Goal: Information Seeking & Learning: Learn about a topic

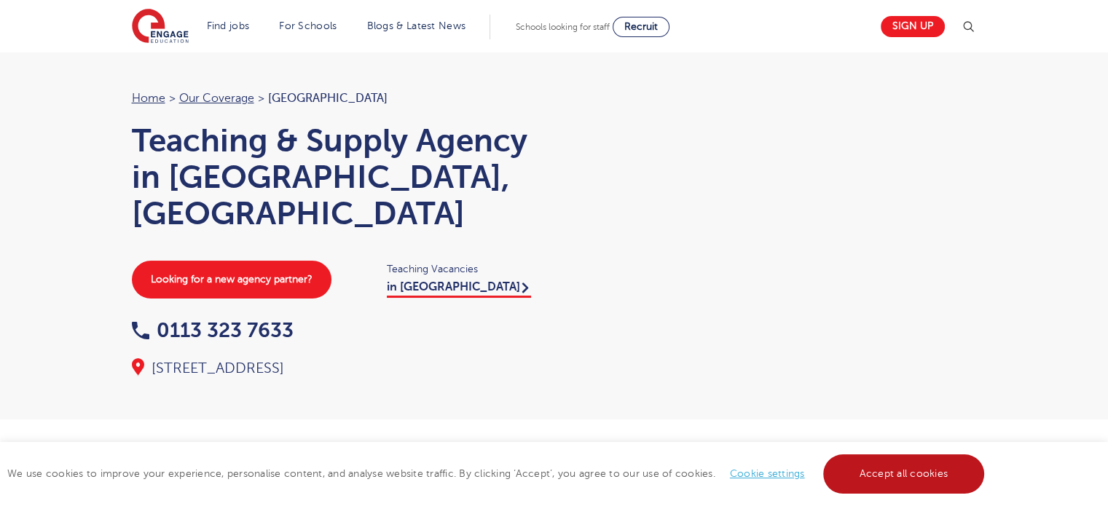
click at [898, 466] on link "Accept all cookies" at bounding box center [904, 474] width 162 height 39
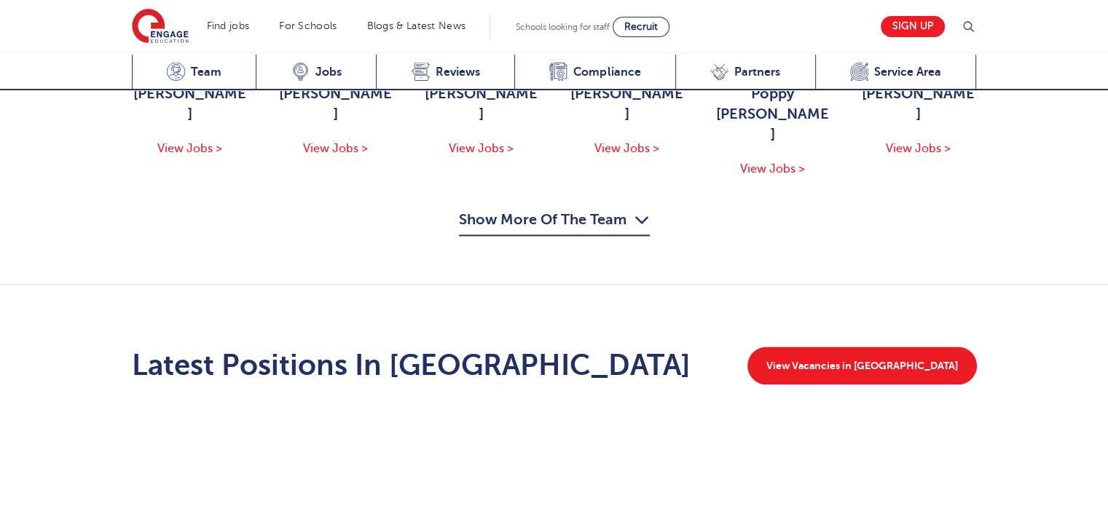
scroll to position [1897, 0]
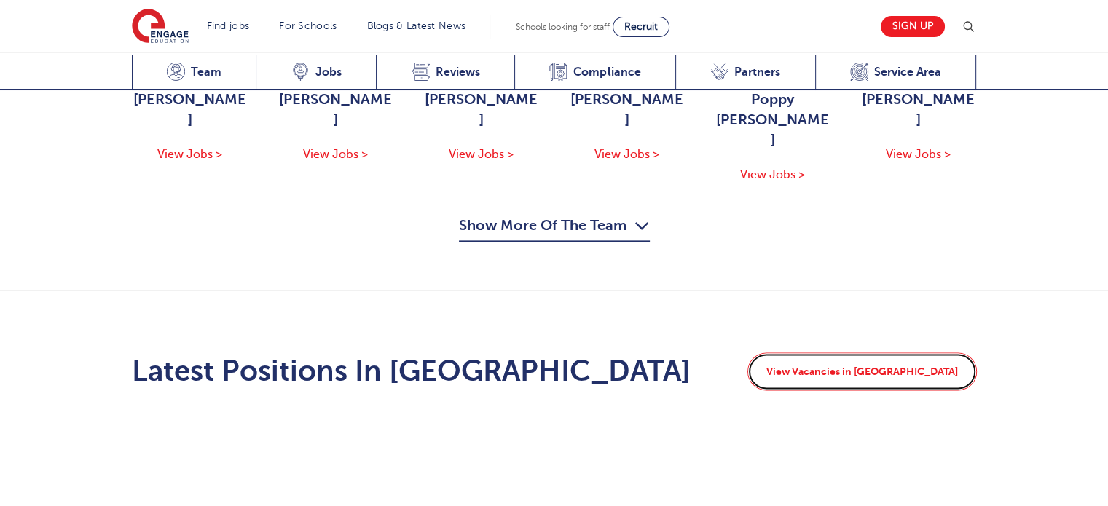
click at [929, 353] on link "View Vacancies in [GEOGRAPHIC_DATA]" at bounding box center [863, 372] width 230 height 38
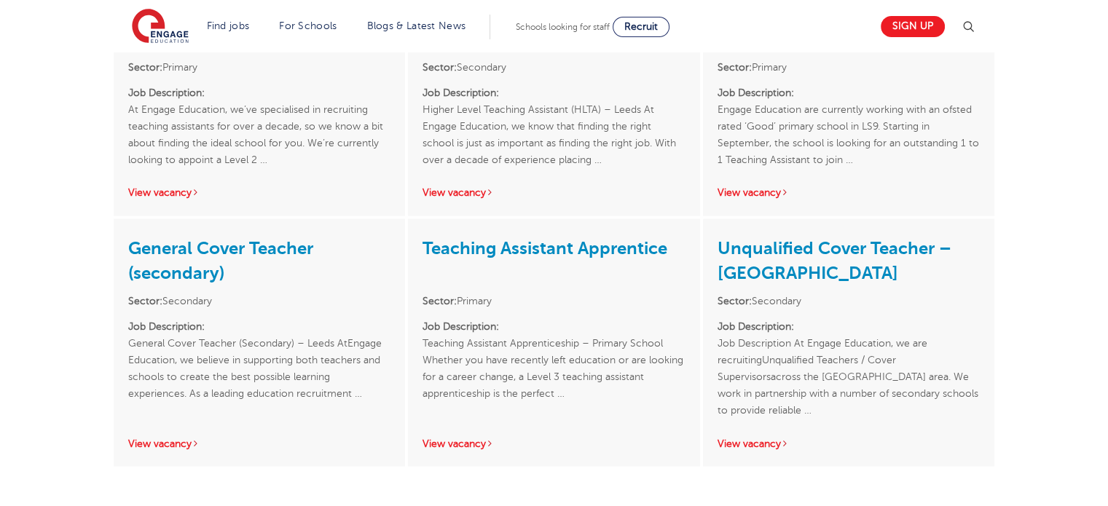
scroll to position [3013, 0]
click at [749, 438] on link "View vacancy" at bounding box center [753, 443] width 71 height 11
click at [187, 438] on link "View vacancy" at bounding box center [163, 443] width 71 height 11
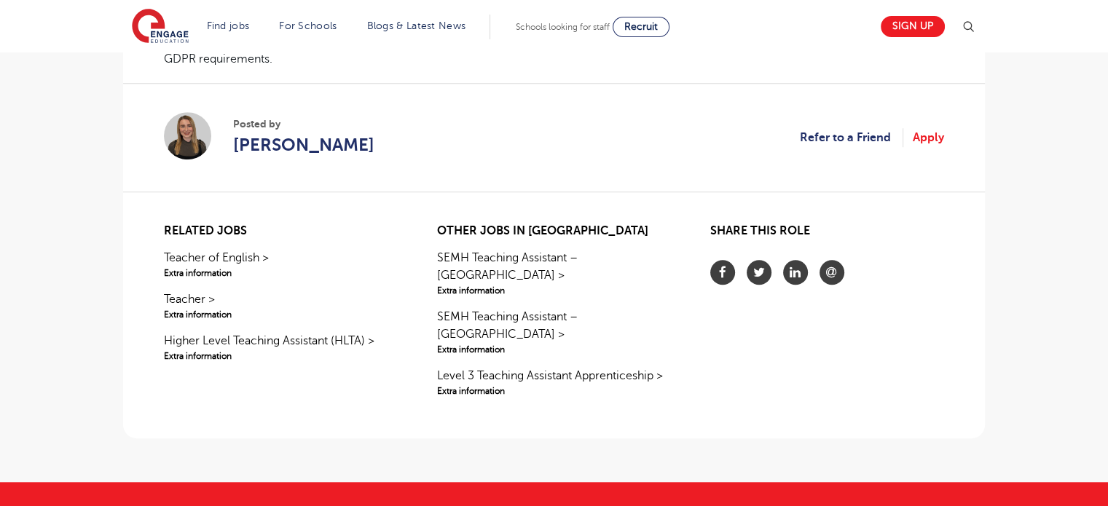
scroll to position [1207, 0]
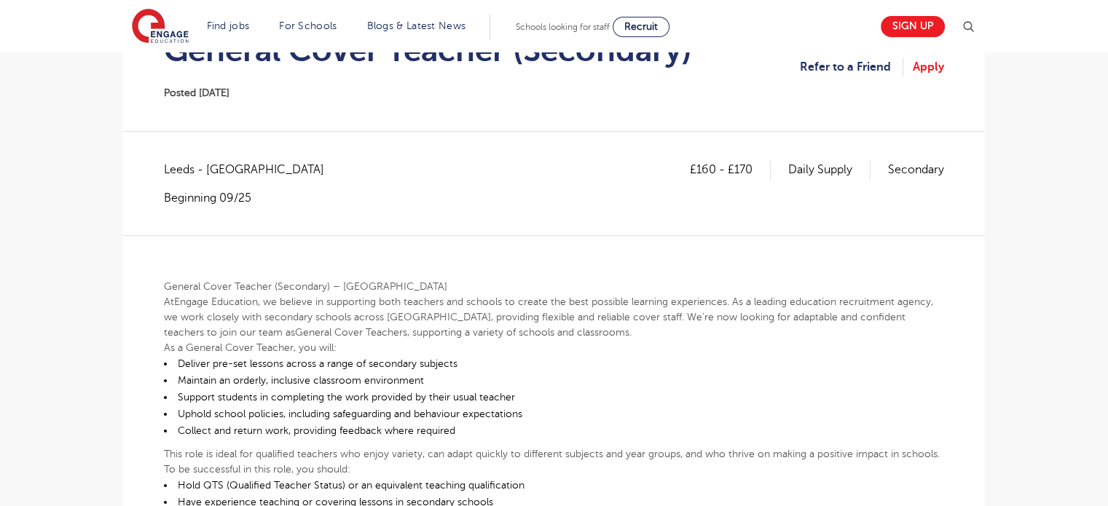
scroll to position [186, 0]
click at [842, 164] on p "Daily Supply" at bounding box center [829, 169] width 82 height 19
click at [818, 203] on div "£160 - £170 Daily Supply Secondary" at bounding box center [817, 182] width 254 height 45
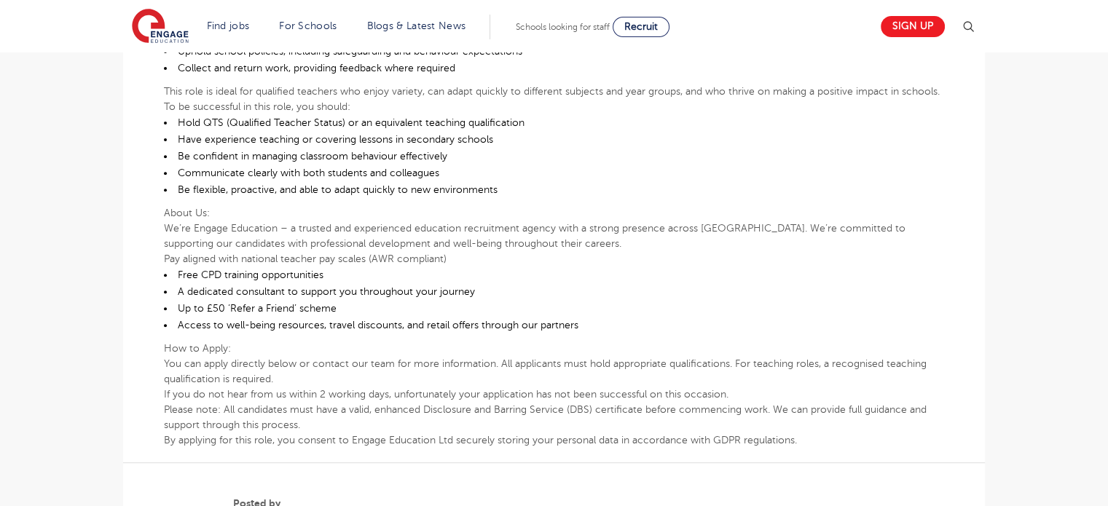
scroll to position [571, 0]
